Goal: Browse casually

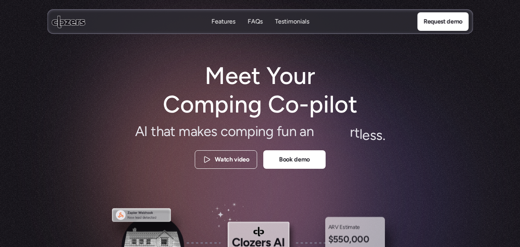
click at [68, 16] on icon at bounding box center [69, 21] width 34 height 13
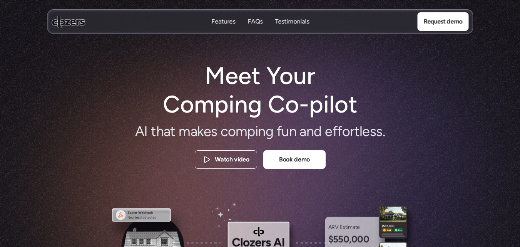
click at [276, 97] on h1 "Meet Your Comping Co-pilot" at bounding box center [260, 90] width 209 height 57
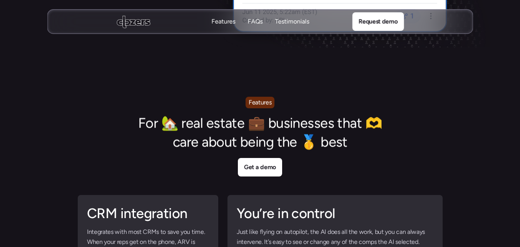
scroll to position [3041, 0]
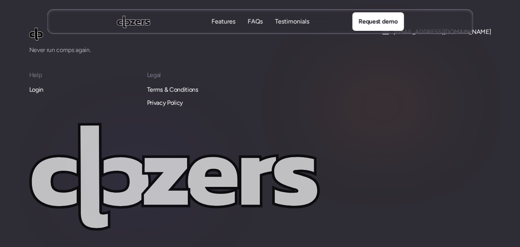
click at [473, 247] on icon at bounding box center [474, 251] width 8 height 8
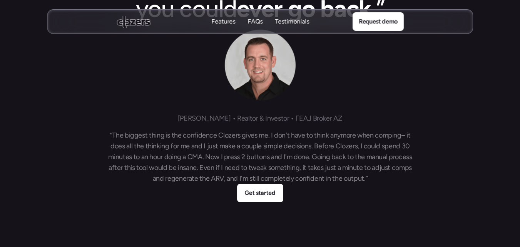
scroll to position [1700, 0]
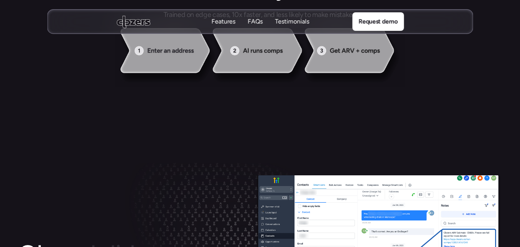
scroll to position [0, 0]
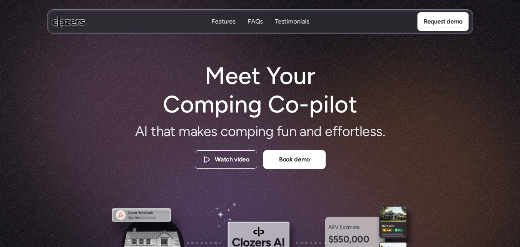
click at [170, 75] on h1 "Meet Your Comping Co-pilot" at bounding box center [260, 90] width 209 height 57
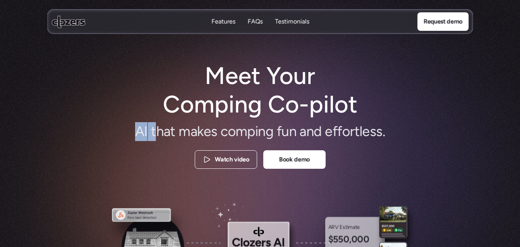
drag, startPoint x: 131, startPoint y: 130, endPoint x: 154, endPoint y: 134, distance: 22.7
click at [154, 134] on h2 "A I t h a t m a k e s c o m p i n g f u n a n d e f f o r t l e s s ." at bounding box center [260, 131] width 339 height 19
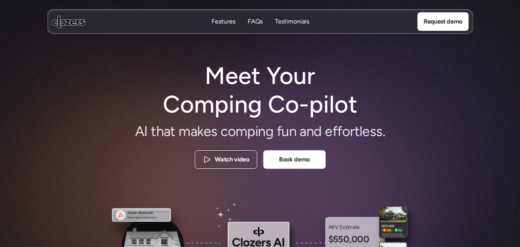
click at [307, 106] on h1 "Meet Your Comping Co-pilot" at bounding box center [260, 90] width 209 height 57
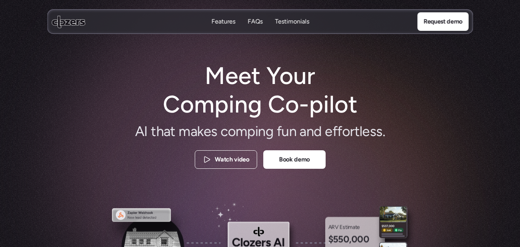
click at [140, 131] on span "A" at bounding box center [139, 131] width 9 height 19
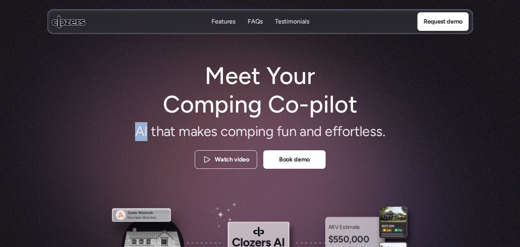
copy span "A I"
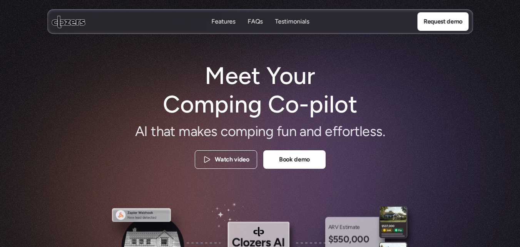
click at [361, 134] on span "l" at bounding box center [361, 131] width 3 height 19
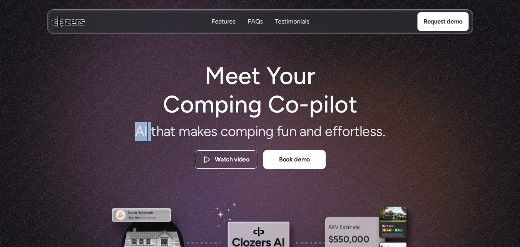
drag, startPoint x: 116, startPoint y: 132, endPoint x: 151, endPoint y: 134, distance: 34.7
click at [151, 134] on h2 "A I t h a t m a k e s c o m p i n g f u n a n d e f f o r t l e s s ." at bounding box center [260, 131] width 339 height 19
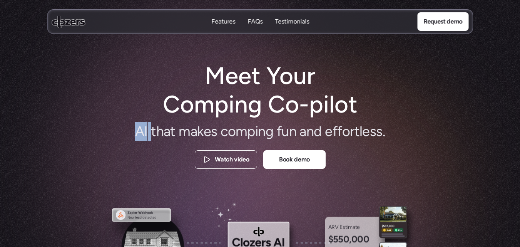
copy h2 "A I"
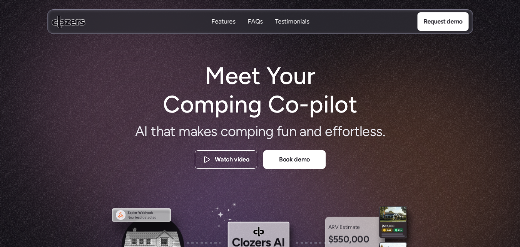
drag, startPoint x: 213, startPoint y: 92, endPoint x: 258, endPoint y: 59, distance: 55.9
click at [214, 91] on h1 "Meet Your Comping Co-pilot" at bounding box center [260, 90] width 209 height 57
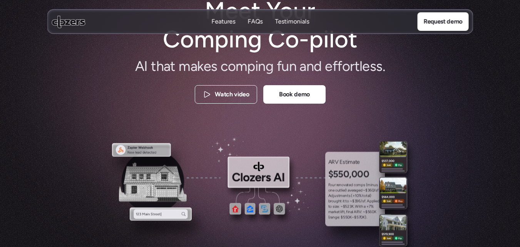
scroll to position [3041, 0]
